Goal: Contribute content: Contribute content

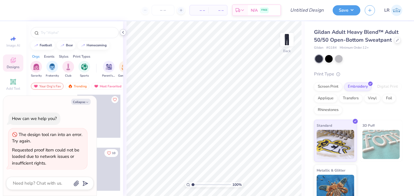
click at [122, 32] on polyline at bounding box center [122, 32] width 1 height 2
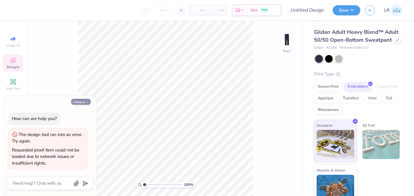
click at [74, 102] on button "Collapse" at bounding box center [81, 102] width 20 height 6
type textarea "x"
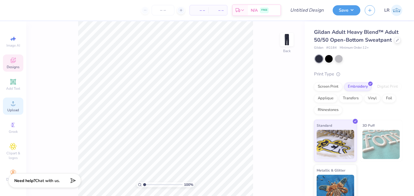
click at [11, 107] on div "Upload" at bounding box center [13, 106] width 20 height 17
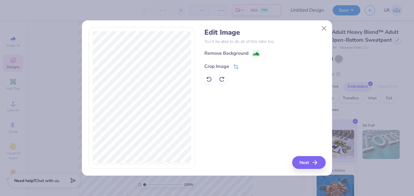
click at [235, 67] on icon at bounding box center [235, 66] width 5 height 5
click at [245, 65] on icon at bounding box center [245, 65] width 3 height 3
click at [257, 51] on image at bounding box center [256, 54] width 6 height 6
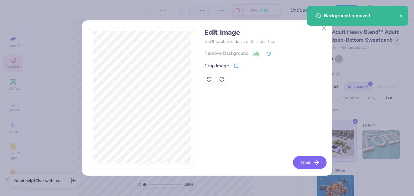
click at [301, 163] on button "Next" at bounding box center [310, 162] width 34 height 13
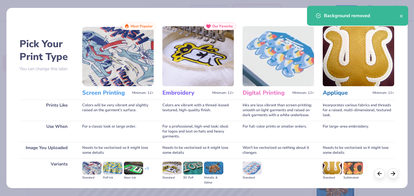
scroll to position [65, 0]
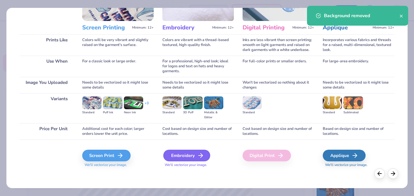
click at [179, 155] on div "Embroidery" at bounding box center [186, 156] width 47 height 12
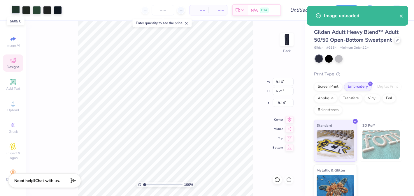
click at [16, 12] on div at bounding box center [16, 10] width 8 height 8
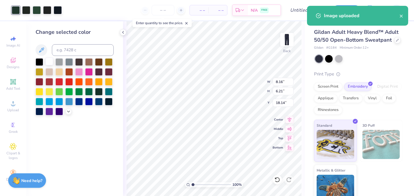
click at [49, 61] on div at bounding box center [49, 62] width 8 height 8
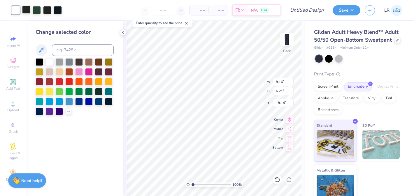
click at [23, 11] on div at bounding box center [26, 10] width 8 height 8
click at [50, 62] on div at bounding box center [49, 62] width 8 height 8
click at [26, 10] on div at bounding box center [26, 10] width 8 height 8
click at [50, 61] on div at bounding box center [49, 62] width 8 height 8
click at [27, 11] on div at bounding box center [26, 10] width 8 height 8
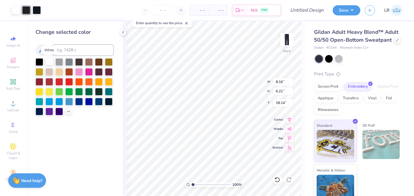
click at [48, 63] on div at bounding box center [49, 62] width 8 height 8
click at [28, 10] on div at bounding box center [26, 10] width 8 height 8
click at [48, 62] on div at bounding box center [49, 62] width 8 height 8
type input "3.32"
type input "5.87"
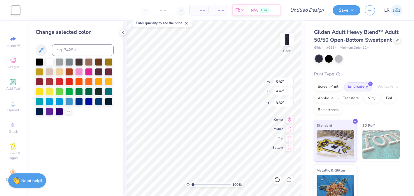
type input "4.47"
type input "3.50"
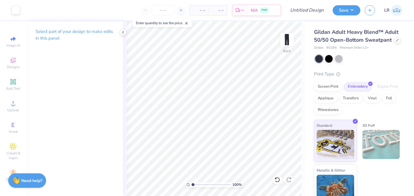
click at [188, 23] on line at bounding box center [186, 23] width 2 height 2
type input "4.11"
click at [343, 9] on button "Save" at bounding box center [347, 9] width 28 height 10
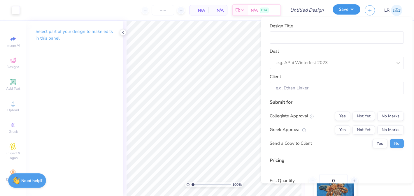
type input "0"
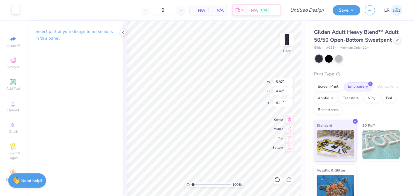
type input "4.56"
type input "3.47"
type input "4.98"
click at [349, 8] on button "Save" at bounding box center [347, 9] width 28 height 10
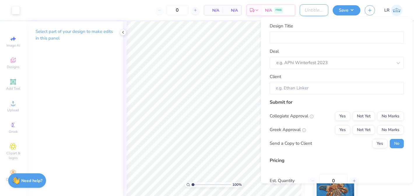
click at [315, 10] on input "Design Title" at bounding box center [314, 10] width 29 height 12
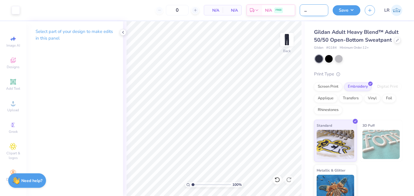
scroll to position [0, 17]
type input "bach sweatpants"
click at [342, 10] on button "Save" at bounding box center [347, 9] width 28 height 10
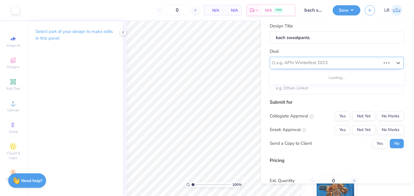
click at [340, 66] on div at bounding box center [328, 63] width 104 height 8
type input "ashleys bac"
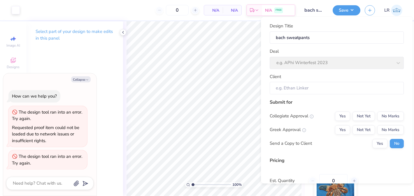
click at [252, 64] on body "Art colors 0 N/A Per Item N/A Total Est. Delivery N/A FREE Design Title bach sw…" at bounding box center [207, 98] width 414 height 196
click at [288, 61] on div "Deal e.g. APhi Winterfest 2023" at bounding box center [337, 58] width 134 height 21
click at [81, 79] on button "Collapse" at bounding box center [81, 79] width 20 height 6
type textarea "x"
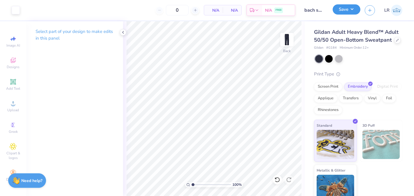
click at [341, 13] on button "Save" at bounding box center [347, 9] width 28 height 10
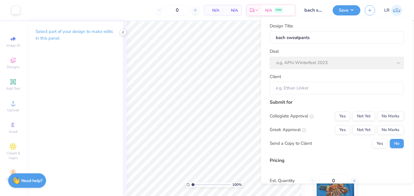
click at [327, 66] on div "Deal e.g. APhi Winterfest 2023" at bounding box center [337, 58] width 134 height 21
click at [339, 60] on div "Deal e.g. APhi Winterfest 2023" at bounding box center [337, 58] width 134 height 21
click at [333, 40] on input "bach sweatpants" at bounding box center [337, 37] width 134 height 13
click at [338, 64] on div "Deal e.g. APhi Winterfest 2023" at bounding box center [337, 58] width 134 height 21
click at [337, 87] on input "Client" at bounding box center [337, 88] width 134 height 13
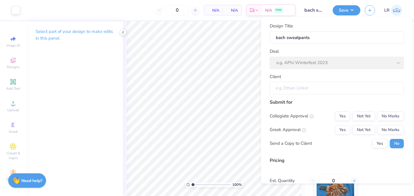
click at [332, 90] on input "Client" at bounding box center [337, 88] width 134 height 13
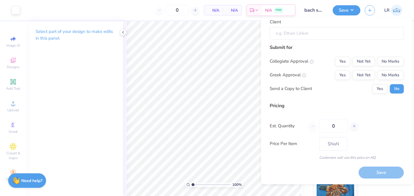
click at [366, 173] on div "Save" at bounding box center [381, 173] width 45 height 12
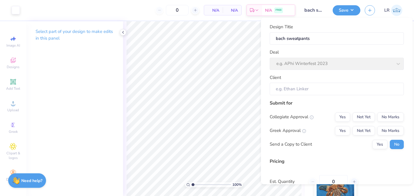
click at [298, 31] on div "Design Title bach sweatpants" at bounding box center [337, 34] width 134 height 21
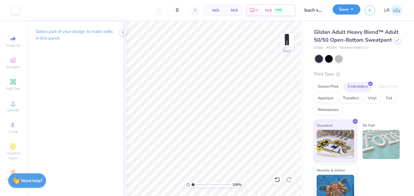
click at [344, 9] on button "Save" at bounding box center [347, 9] width 28 height 10
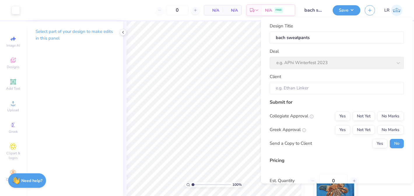
click at [330, 57] on div "Deal e.g. APhi Winterfest 2023" at bounding box center [337, 58] width 134 height 21
click at [330, 64] on div "Deal e.g. APhi Winterfest 2023" at bounding box center [337, 58] width 134 height 21
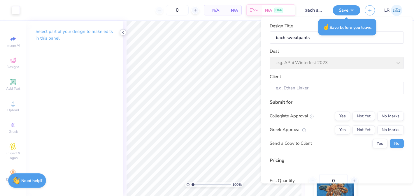
click at [120, 31] on div at bounding box center [123, 32] width 6 height 6
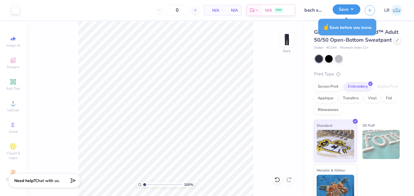
click at [355, 8] on button "Save" at bounding box center [347, 9] width 28 height 10
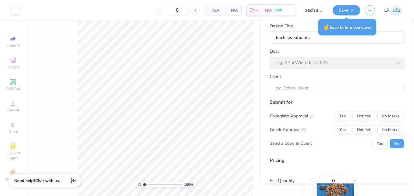
click at [324, 62] on div "Deal e.g. APhi Winterfest 2023" at bounding box center [337, 58] width 134 height 21
click at [397, 60] on div "Deal e.g. APhi Winterfest 2023" at bounding box center [337, 58] width 134 height 21
click at [397, 61] on div "Deal e.g. APhi Winterfest 2023" at bounding box center [337, 58] width 134 height 21
click at [377, 81] on div "Client" at bounding box center [337, 83] width 134 height 21
click at [379, 71] on div "Design Title bach sweatpants Deal e.g. APhi Winterfest 2023 Client" at bounding box center [337, 59] width 134 height 72
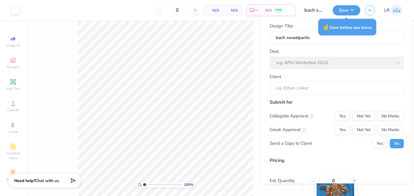
click at [379, 70] on div "Design Title bach sweatpants Deal e.g. APhi Winterfest 2023 Client" at bounding box center [337, 59] width 134 height 72
click at [355, 52] on div "Deal e.g. APhi Winterfest 2023" at bounding box center [337, 58] width 134 height 21
click at [318, 2] on div "Design Title bach sweatpants" at bounding box center [314, 10] width 29 height 20
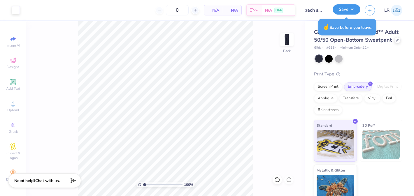
click at [344, 13] on button "Save" at bounding box center [347, 9] width 28 height 10
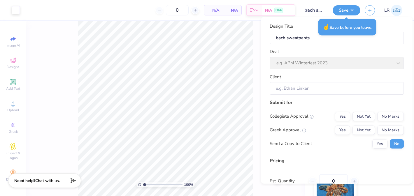
click at [334, 62] on div "Deal e.g. APhi Winterfest 2023" at bounding box center [337, 58] width 134 height 21
click at [329, 85] on input "Client" at bounding box center [337, 88] width 134 height 13
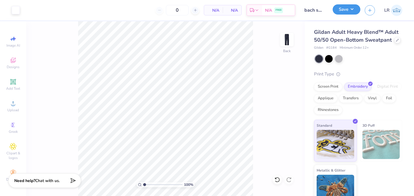
click at [349, 11] on button "Save" at bounding box center [347, 9] width 28 height 10
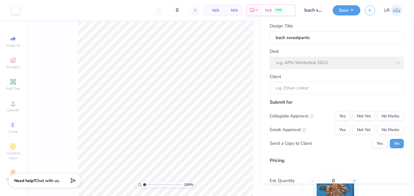
click at [344, 57] on div "Deal e.g. APhi Winterfest 2023" at bounding box center [337, 58] width 134 height 21
click at [344, 63] on div "Deal e.g. APhi Winterfest 2023" at bounding box center [337, 58] width 134 height 21
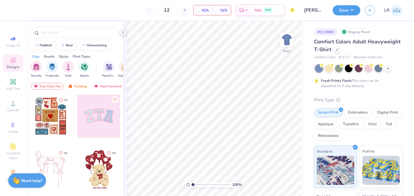
click at [122, 33] on icon at bounding box center [123, 32] width 5 height 5
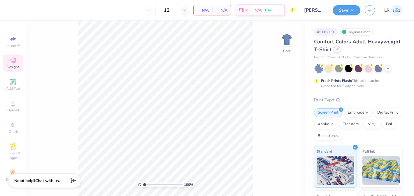
click at [336, 51] on div at bounding box center [337, 49] width 6 height 6
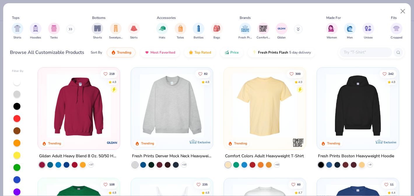
click at [351, 53] on input "text" at bounding box center [365, 52] width 45 height 7
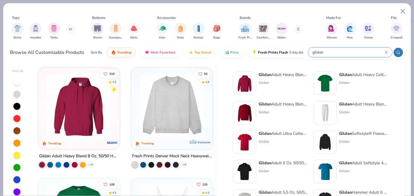
type input "gildan"
click at [264, 112] on div "Gildan" at bounding box center [283, 112] width 49 height 5
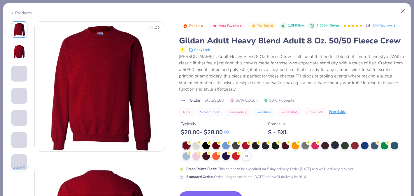
click at [333, 144] on div at bounding box center [335, 145] width 8 height 8
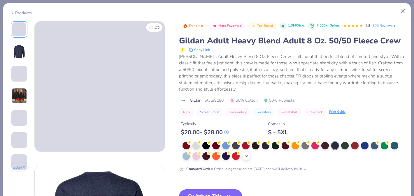
click at [246, 157] on icon at bounding box center [246, 156] width 5 height 5
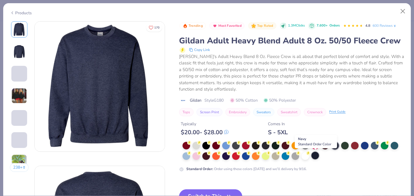
click at [316, 157] on div at bounding box center [315, 156] width 8 height 8
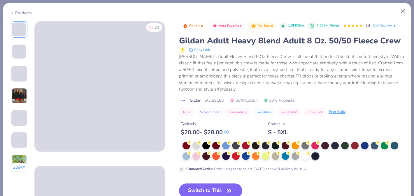
scroll to position [20, 0]
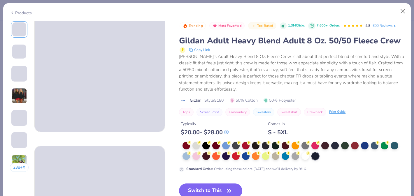
click at [205, 188] on button "Switch to This" at bounding box center [210, 191] width 63 height 15
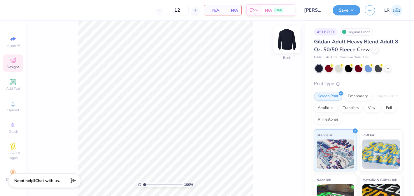
click at [285, 42] on img at bounding box center [286, 39] width 23 height 23
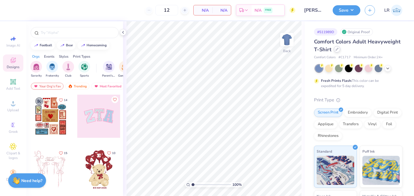
click at [336, 50] on icon at bounding box center [337, 49] width 2 height 2
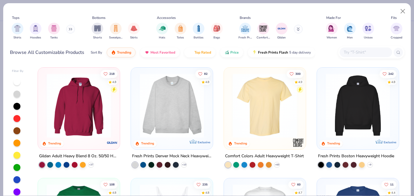
click at [349, 52] on input "text" at bounding box center [365, 52] width 45 height 7
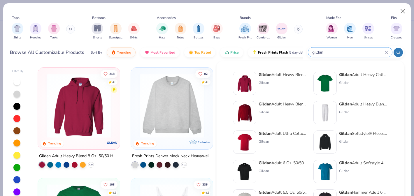
type input "gildan"
click at [271, 110] on div "Gildan" at bounding box center [283, 112] width 49 height 5
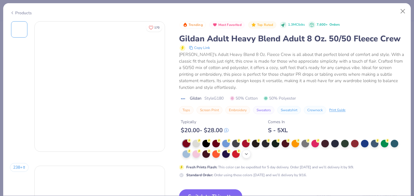
click at [245, 155] on icon at bounding box center [246, 154] width 5 height 5
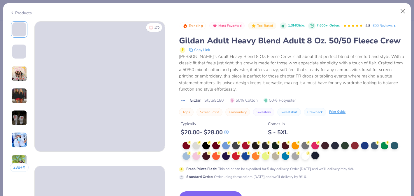
click at [316, 156] on div at bounding box center [315, 156] width 8 height 8
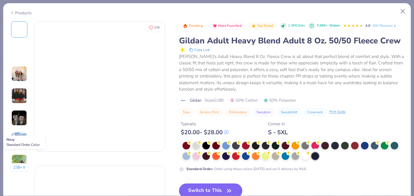
scroll to position [12, 0]
click at [208, 188] on button "Switch to This" at bounding box center [210, 191] width 63 height 15
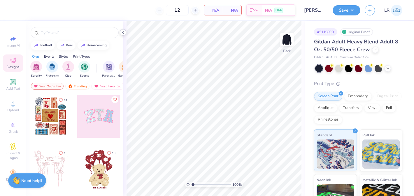
click at [120, 33] on div at bounding box center [123, 32] width 6 height 6
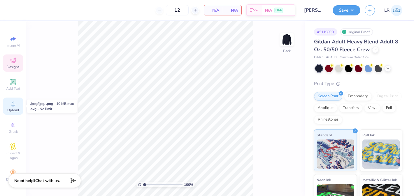
click at [13, 111] on span "Upload" at bounding box center [13, 110] width 12 height 5
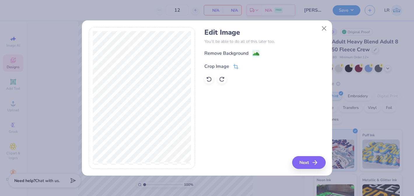
click at [235, 67] on icon at bounding box center [237, 66] width 4 height 4
click at [247, 66] on button at bounding box center [246, 66] width 6 height 6
click at [236, 65] on icon at bounding box center [235, 66] width 5 height 5
click at [244, 66] on icon at bounding box center [245, 65] width 3 height 3
click at [255, 52] on image at bounding box center [256, 54] width 6 height 6
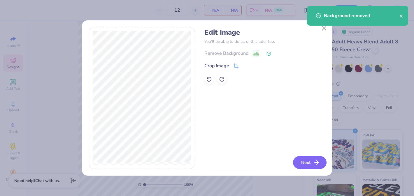
click at [307, 162] on button "Next" at bounding box center [310, 162] width 34 height 13
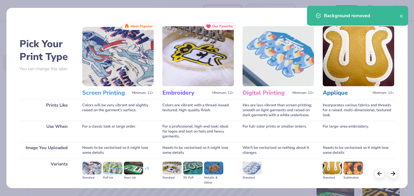
scroll to position [65, 0]
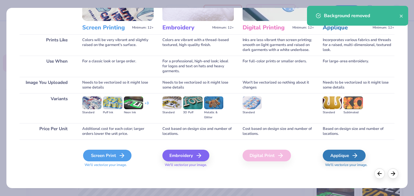
click at [105, 156] on div "Screen Print" at bounding box center [107, 156] width 48 height 12
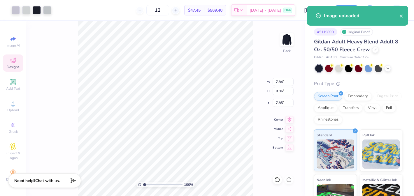
type input "3.82"
click at [17, 10] on div at bounding box center [16, 10] width 8 height 8
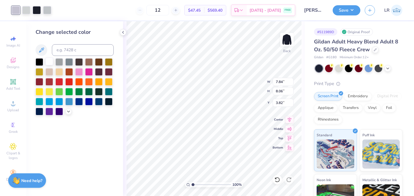
click at [48, 60] on div at bounding box center [49, 62] width 8 height 8
click at [24, 10] on div at bounding box center [26, 10] width 8 height 8
click at [48, 62] on div at bounding box center [49, 62] width 8 height 8
click at [25, 11] on div at bounding box center [26, 10] width 8 height 8
click at [48, 60] on div at bounding box center [49, 62] width 8 height 8
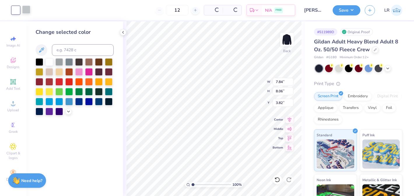
click at [28, 12] on div at bounding box center [26, 10] width 8 height 8
click at [51, 63] on div at bounding box center [49, 62] width 8 height 8
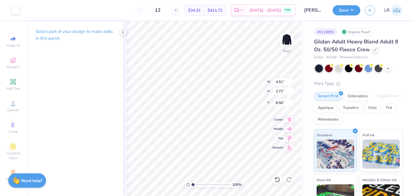
type input "0.16"
type input "9.68"
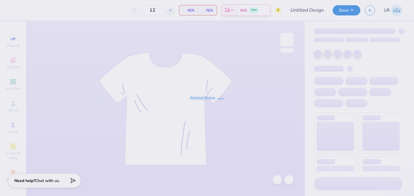
type input "[PERSON_NAME]"
type input "24"
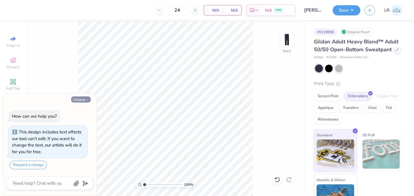
click at [86, 98] on button "Collapse" at bounding box center [81, 100] width 20 height 6
type textarea "x"
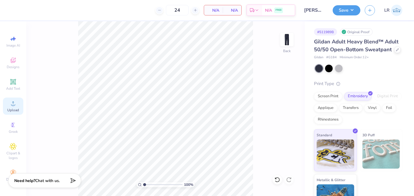
click at [8, 107] on div "Upload" at bounding box center [13, 106] width 20 height 17
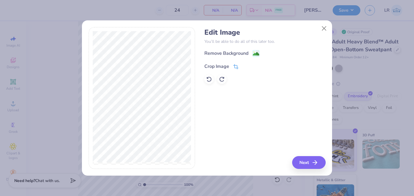
click at [236, 66] on icon at bounding box center [235, 66] width 5 height 5
click at [243, 64] on button at bounding box center [246, 66] width 6 height 6
click at [257, 53] on image at bounding box center [256, 54] width 6 height 6
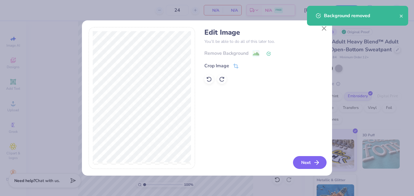
click at [318, 166] on button "Next" at bounding box center [310, 162] width 34 height 13
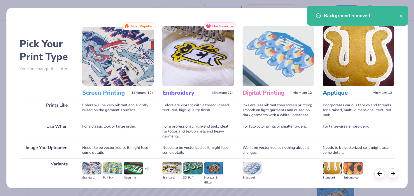
scroll to position [65, 0]
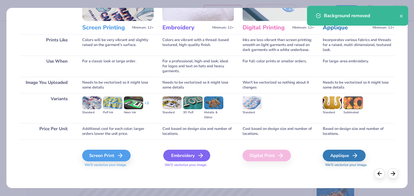
click at [185, 155] on div "Embroidery" at bounding box center [186, 156] width 47 height 12
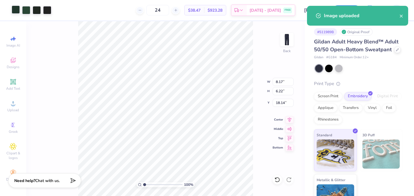
click at [16, 12] on div at bounding box center [16, 10] width 8 height 8
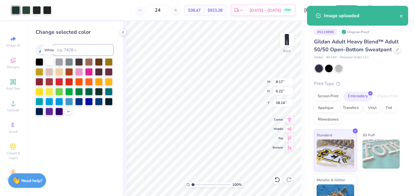
click at [48, 61] on div at bounding box center [49, 62] width 8 height 8
click at [24, 10] on div at bounding box center [26, 10] width 8 height 8
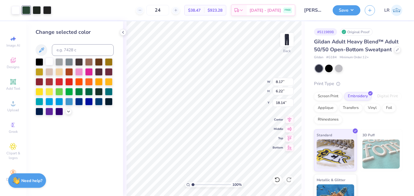
click at [49, 64] on div at bounding box center [49, 62] width 8 height 8
click at [23, 10] on div at bounding box center [26, 10] width 8 height 8
click at [49, 60] on div at bounding box center [49, 62] width 8 height 8
click at [24, 12] on div at bounding box center [26, 10] width 8 height 8
click at [52, 63] on div at bounding box center [49, 62] width 8 height 8
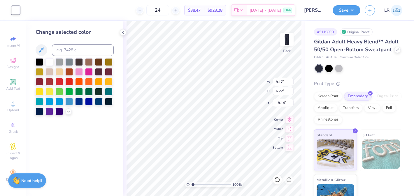
type input "4.98"
type input "5.73"
type input "4.36"
type input "5.56"
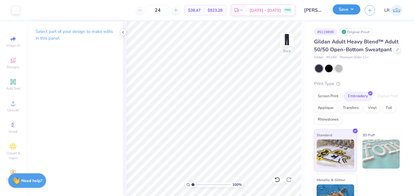
click at [347, 11] on button "Save" at bounding box center [347, 9] width 28 height 10
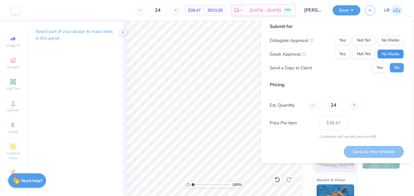
click at [395, 54] on button "No Marks" at bounding box center [390, 54] width 27 height 9
click at [391, 35] on div "Submit for Collegiate Approval Yes Not Yet No Marks Greek Approval Yes Not Yet …" at bounding box center [337, 50] width 134 height 54
click at [392, 40] on button "No Marks" at bounding box center [390, 40] width 27 height 9
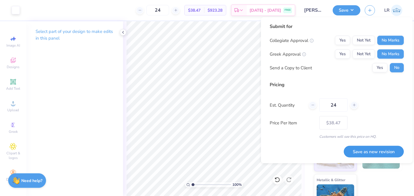
click at [362, 149] on button "Save as new revision" at bounding box center [374, 152] width 60 height 12
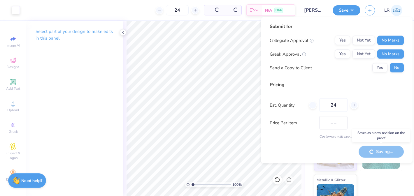
type input "$38.47"
